Goal: Information Seeking & Learning: Learn about a topic

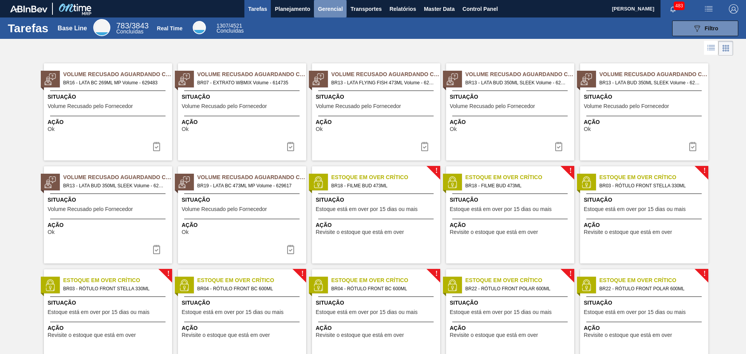
click at [336, 10] on span "Gerencial" at bounding box center [330, 8] width 25 height 9
click at [336, 26] on li "Capital Empregado" at bounding box center [330, 26] width 56 height 12
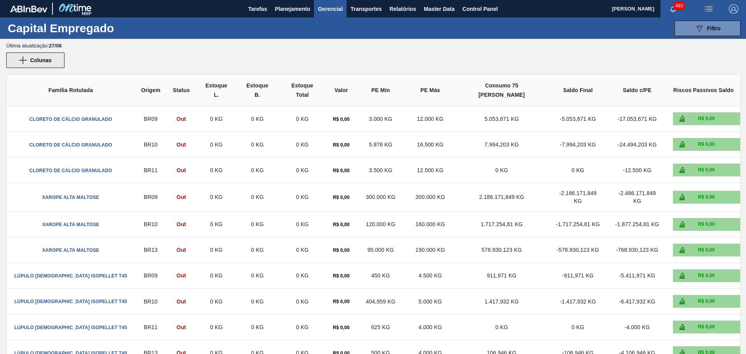
click at [53, 61] on button "Colunas" at bounding box center [35, 60] width 58 height 16
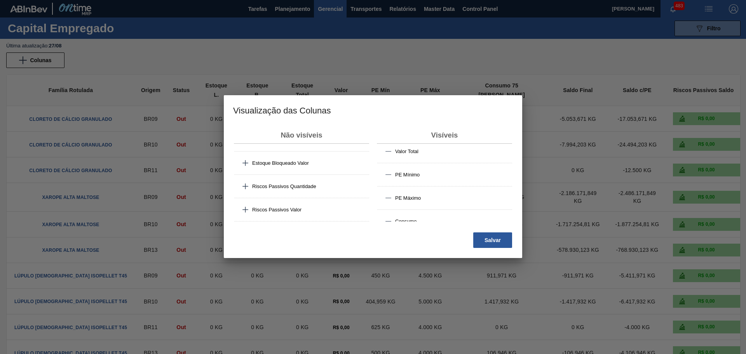
scroll to position [155, 0]
click at [562, 60] on div at bounding box center [373, 177] width 746 height 354
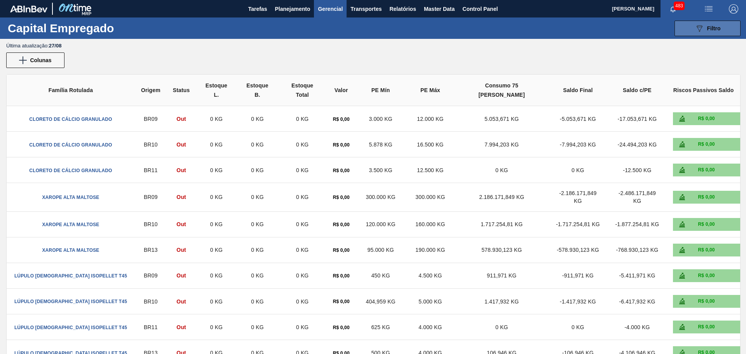
click at [712, 31] on div "089F7B8B-B2A5-4AFE-B5C0-19BA573D28AC Filtro" at bounding box center [708, 28] width 26 height 9
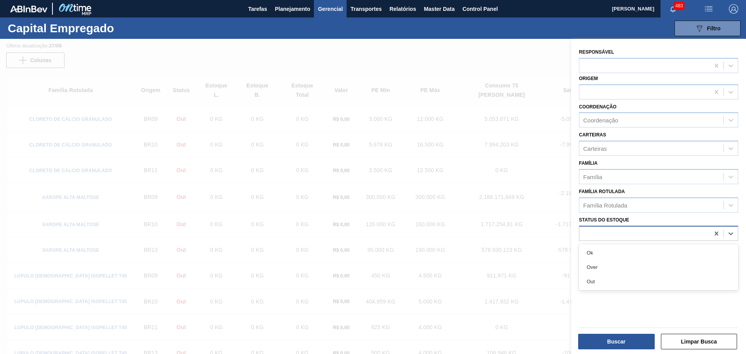
click at [598, 235] on div at bounding box center [644, 233] width 130 height 11
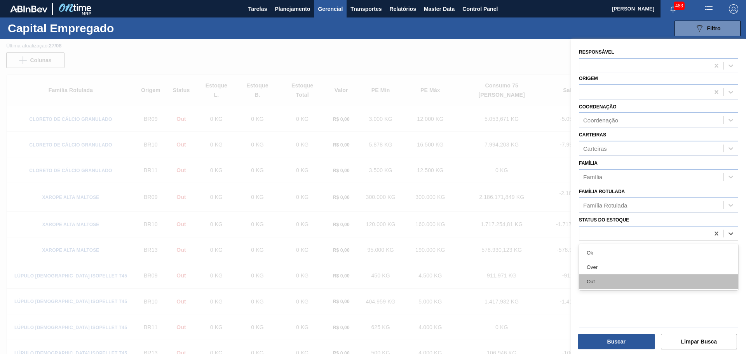
click at [593, 281] on div "Out" at bounding box center [658, 281] width 159 height 14
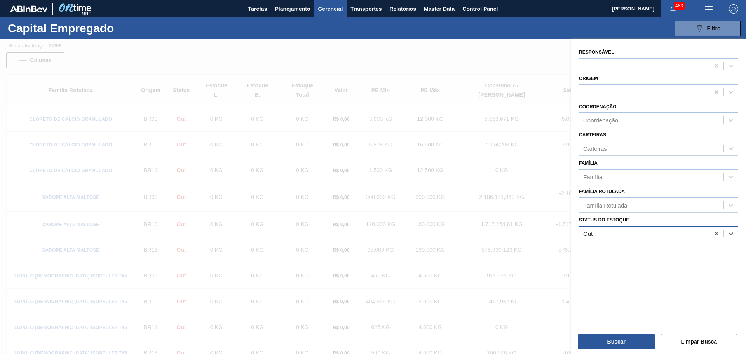
click at [608, 235] on div "Out" at bounding box center [644, 233] width 130 height 11
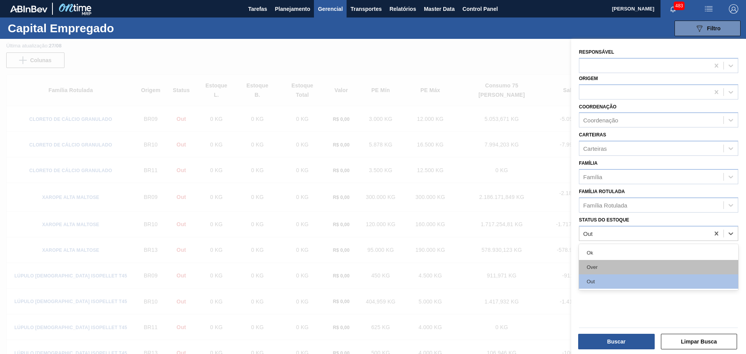
click at [600, 268] on div "Over" at bounding box center [658, 267] width 159 height 14
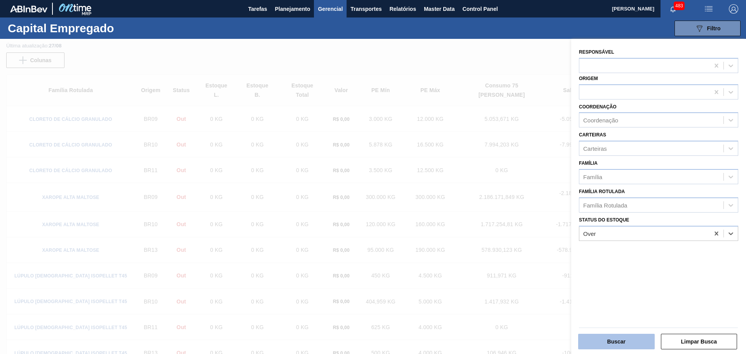
click at [615, 344] on button "Buscar" at bounding box center [616, 342] width 77 height 16
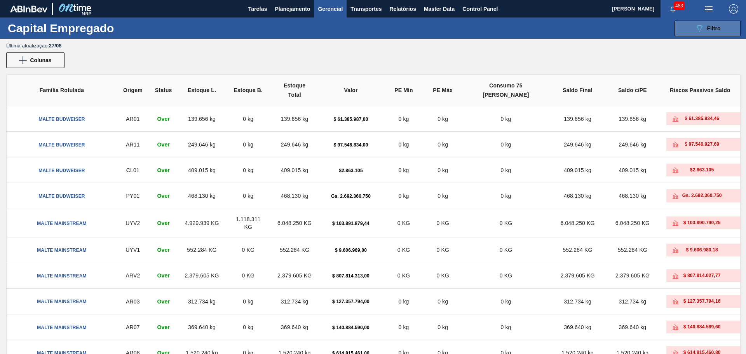
click at [700, 24] on icon "089F7B8B-B2A5-4AFE-B5C0-19BA573D28AC" at bounding box center [699, 28] width 9 height 9
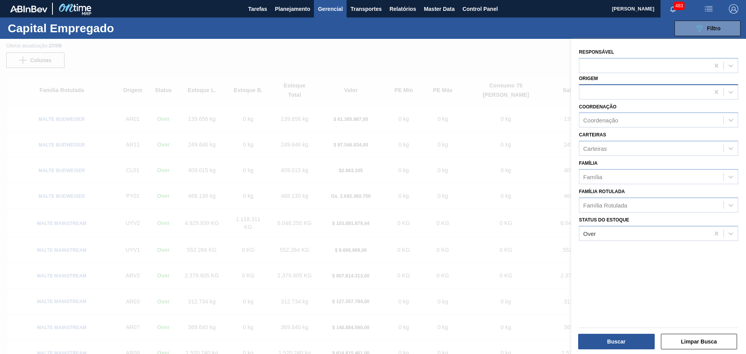
click at [611, 89] on div at bounding box center [644, 91] width 130 height 11
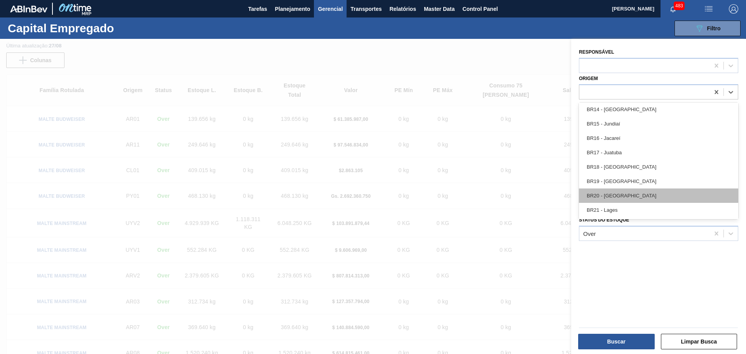
scroll to position [622, 0]
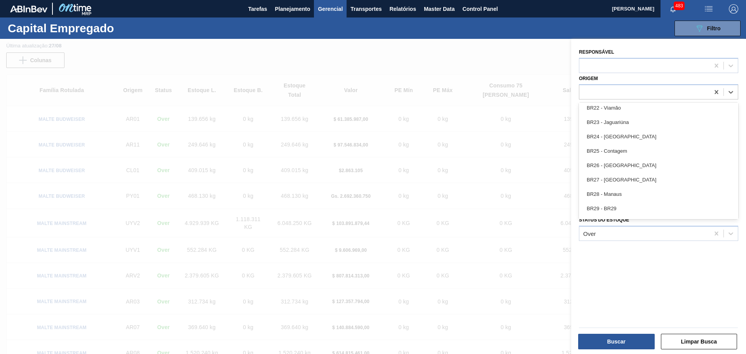
click at [639, 273] on div "Responsável Origem option BR29 - BR29 focused, 51 of 85. 85 results available. …" at bounding box center [658, 197] width 175 height 317
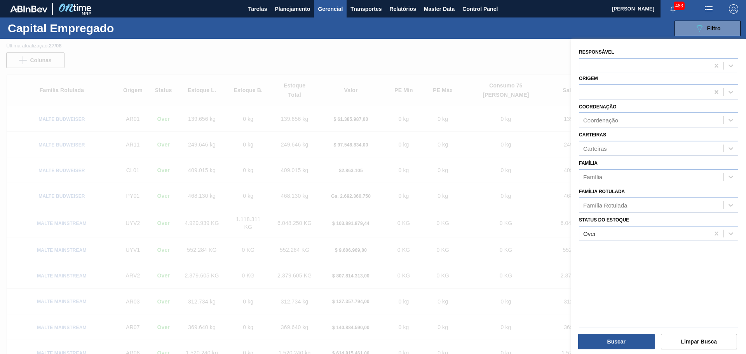
click at [490, 35] on div "Capital Empregado 089F7B8B-B2A5-4AFE-B5C0-19BA573D28AC Filtro Responsável Orige…" at bounding box center [373, 27] width 746 height 21
click at [502, 47] on div at bounding box center [373, 216] width 746 height 354
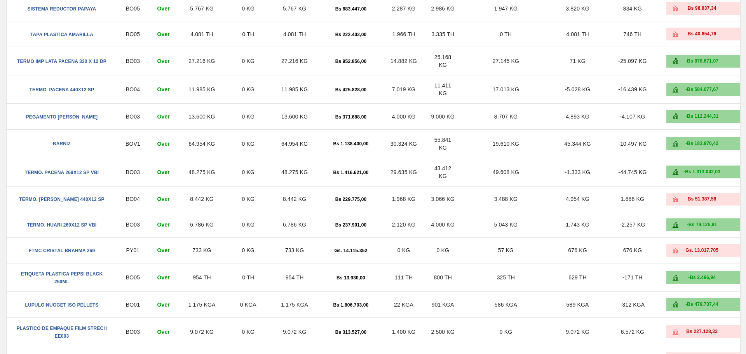
scroll to position [1061, 0]
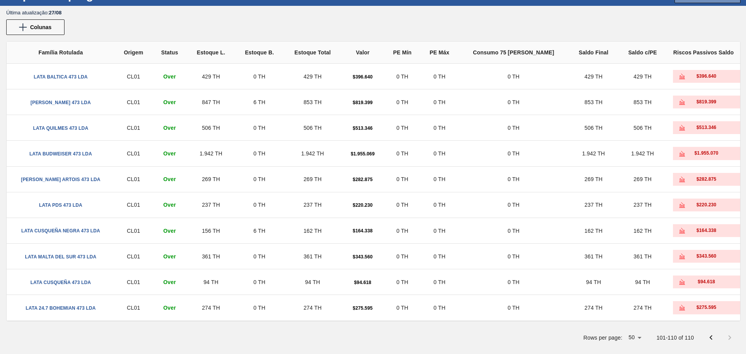
scroll to position [0, 0]
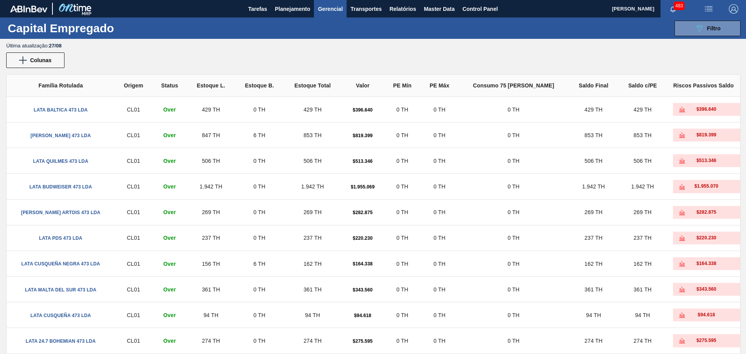
click at [682, 111] on img at bounding box center [682, 109] width 6 height 6
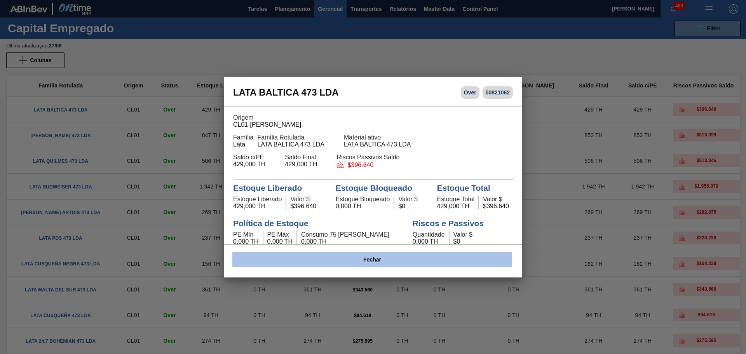
click at [432, 256] on button "Fechar" at bounding box center [372, 260] width 280 height 16
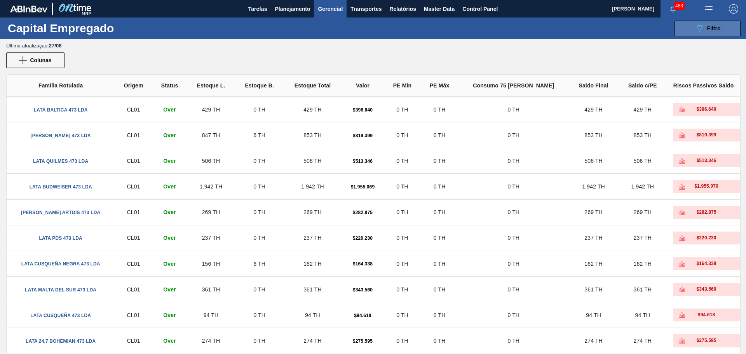
click at [688, 31] on button "089F7B8B-B2A5-4AFE-B5C0-19BA573D28AC Filtro" at bounding box center [708, 29] width 66 height 16
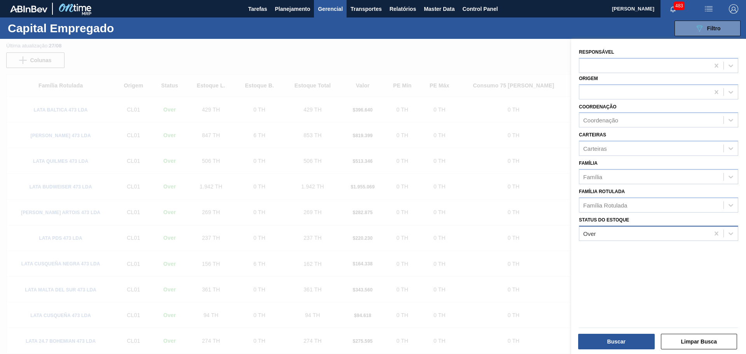
click at [621, 237] on div "Over" at bounding box center [644, 233] width 130 height 11
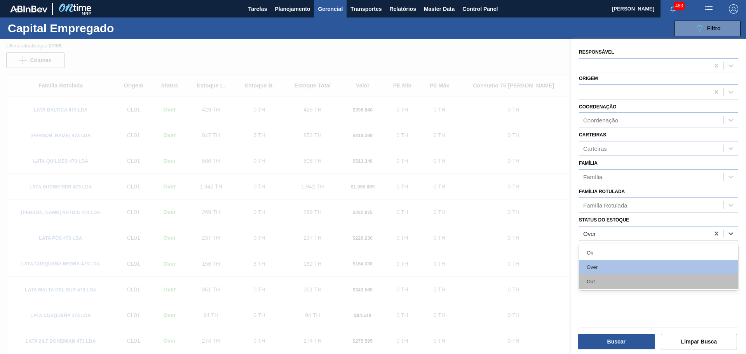
click at [605, 279] on div "Out" at bounding box center [658, 281] width 159 height 14
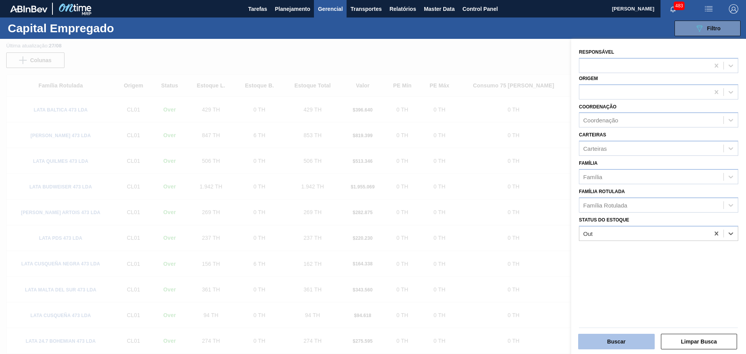
click at [621, 344] on button "Buscar" at bounding box center [616, 342] width 77 height 16
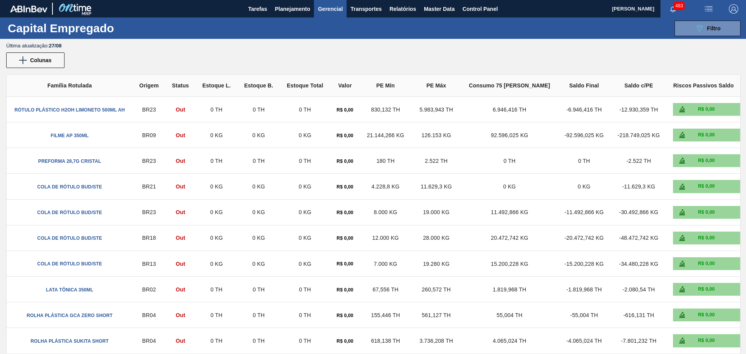
click at [101, 110] on span "RÓTULO PLÁSTICO H2OH LIMONETO 500ML AH" at bounding box center [69, 109] width 110 height 5
click at [681, 110] on img at bounding box center [682, 109] width 6 height 6
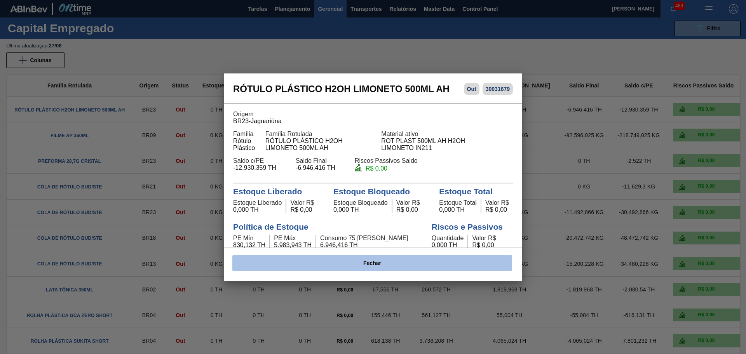
click at [382, 264] on button "Fechar" at bounding box center [372, 263] width 280 height 16
